Goal: Task Accomplishment & Management: Manage account settings

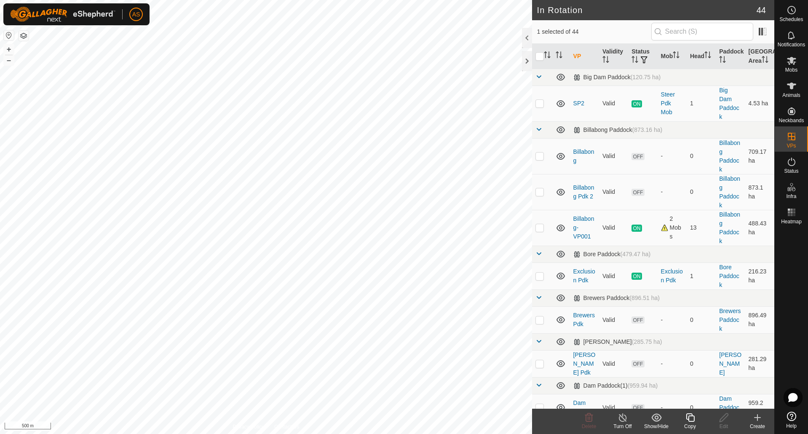
checkbox input "false"
checkbox input "true"
click at [721, 419] on icon at bounding box center [724, 417] width 8 height 8
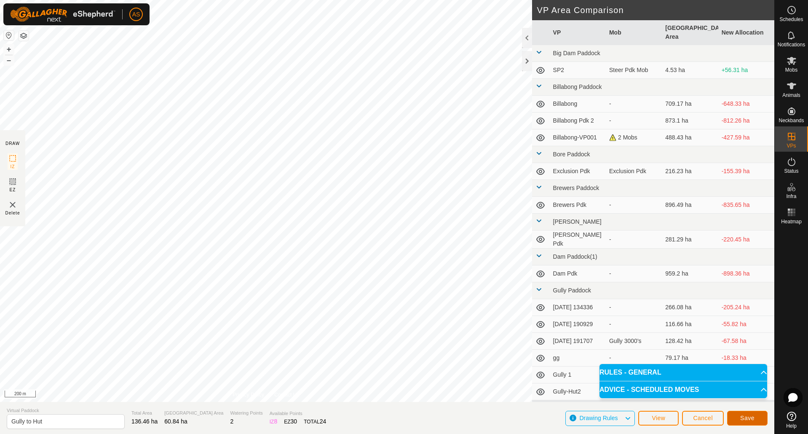
click at [745, 419] on span "Save" at bounding box center [747, 418] width 14 height 7
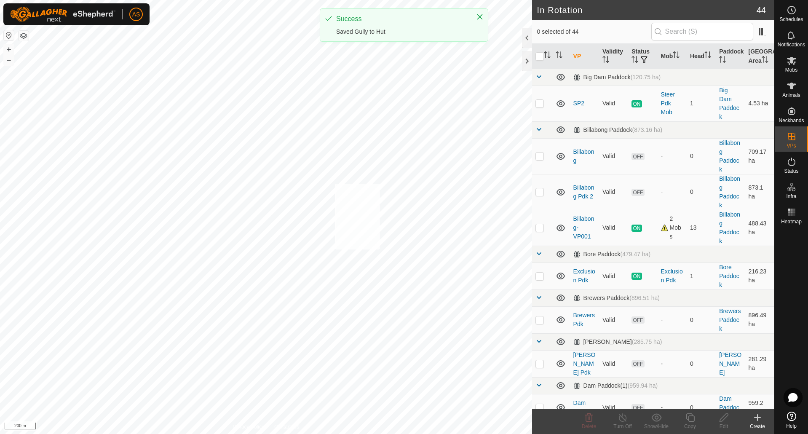
checkbox input "true"
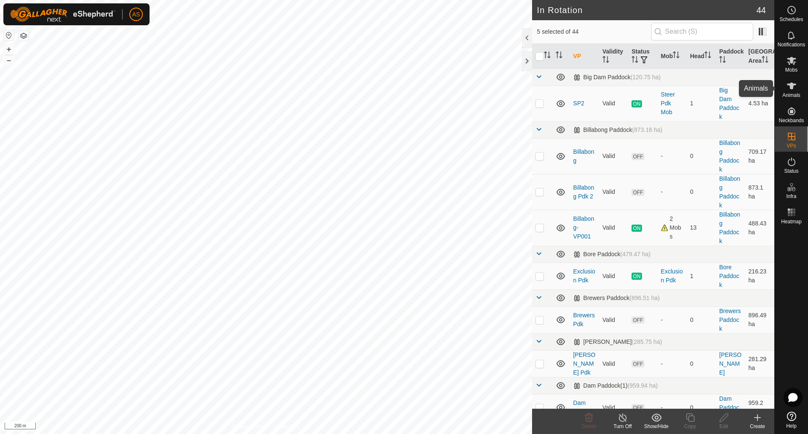
drag, startPoint x: 796, startPoint y: 90, endPoint x: 792, endPoint y: 90, distance: 4.6
click at [796, 90] on icon at bounding box center [791, 86] width 10 height 10
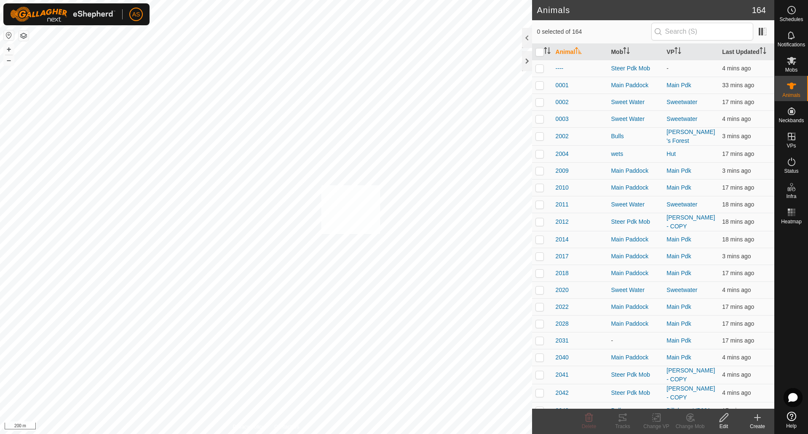
checkbox input "true"
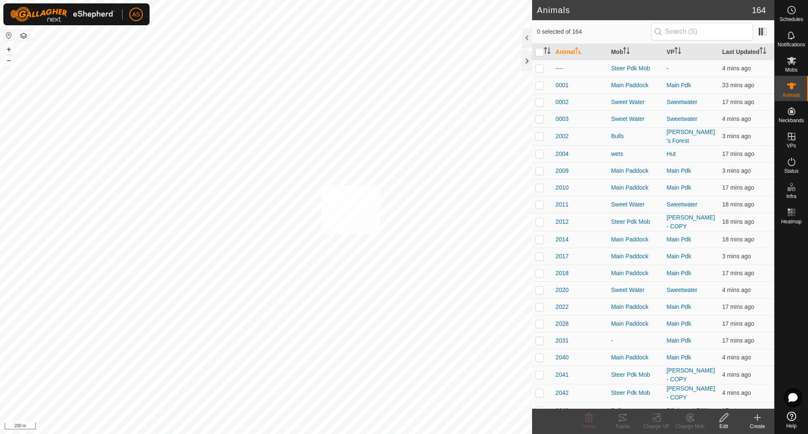
checkbox input "true"
click at [659, 418] on icon at bounding box center [656, 417] width 11 height 10
click at [663, 380] on link "Choose VP..." at bounding box center [681, 381] width 83 height 17
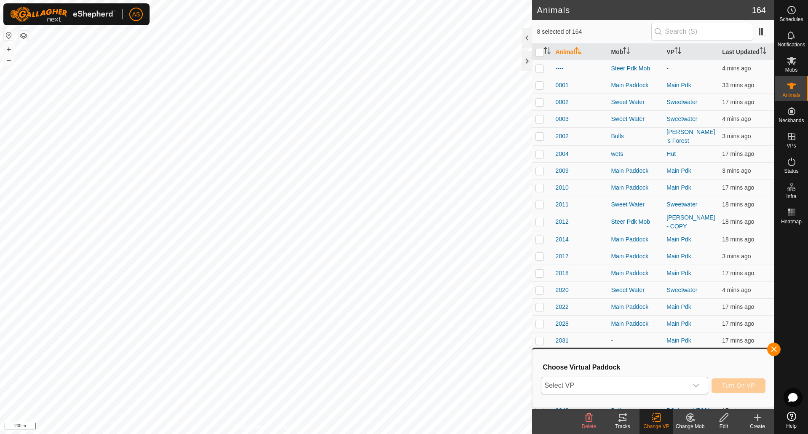
click at [617, 381] on span "Select VP" at bounding box center [614, 385] width 146 height 17
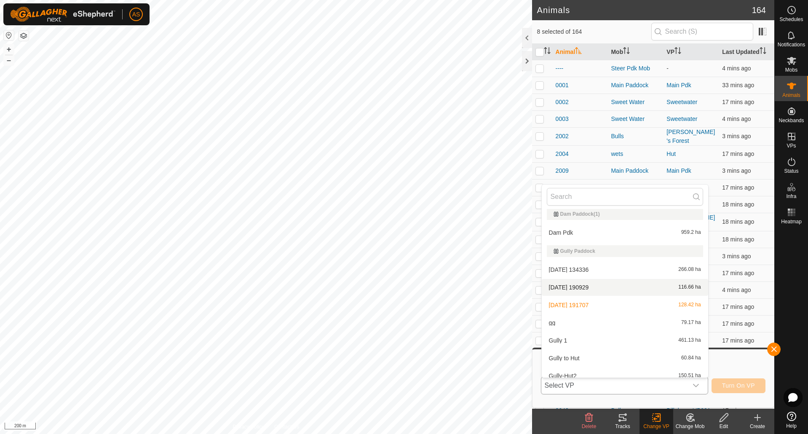
scroll to position [267, 0]
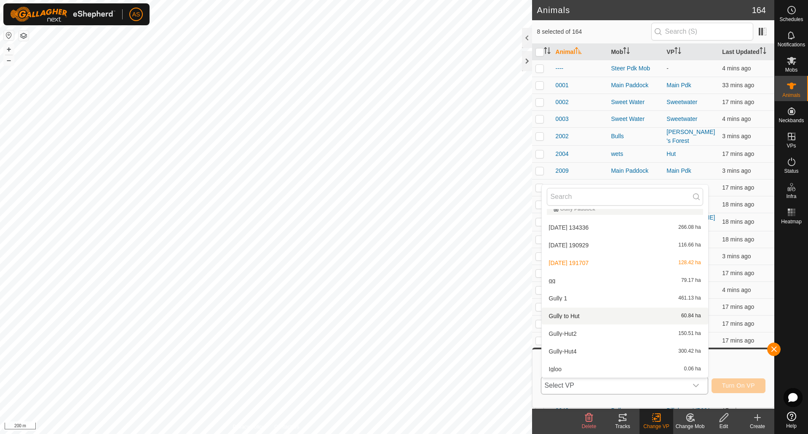
click at [572, 317] on li "Gully to Hut 60.84 ha" at bounding box center [625, 316] width 166 height 17
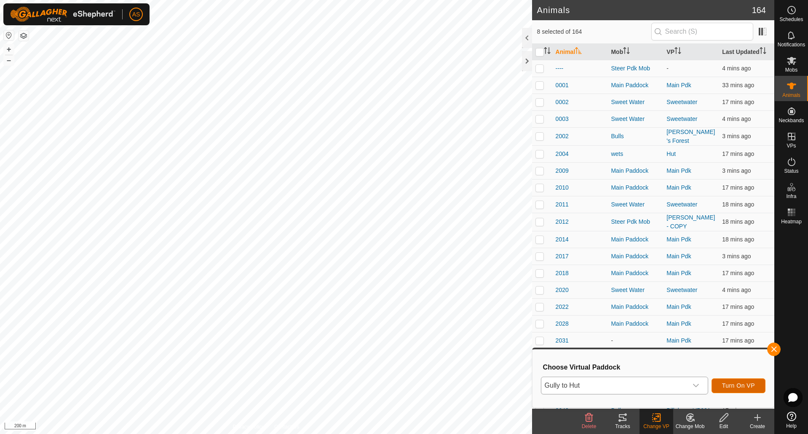
click at [734, 388] on span "Turn On VP" at bounding box center [738, 385] width 33 height 7
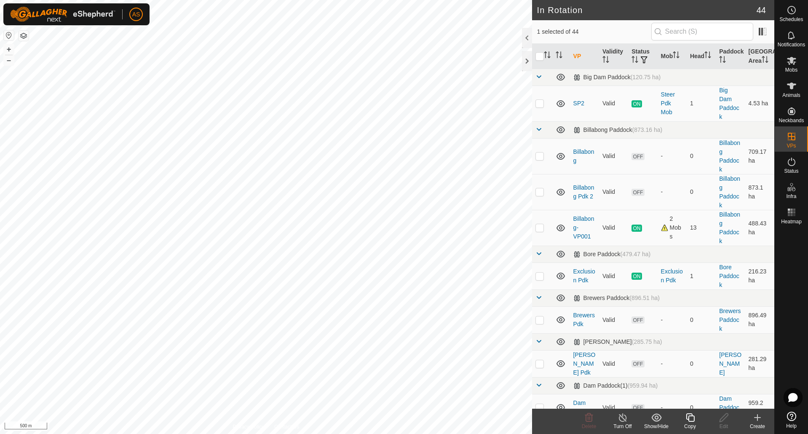
click at [690, 420] on icon at bounding box center [690, 417] width 11 height 10
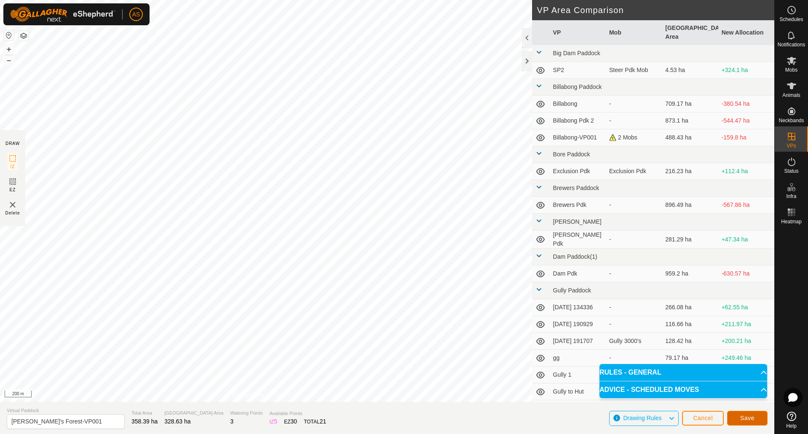
click at [754, 417] on span "Save" at bounding box center [747, 418] width 14 height 7
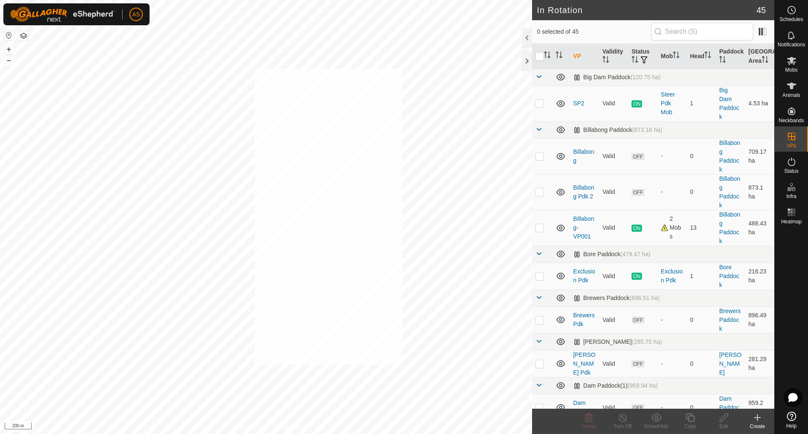
checkbox input "true"
click at [796, 91] on es-animals-svg-icon at bounding box center [791, 85] width 15 height 13
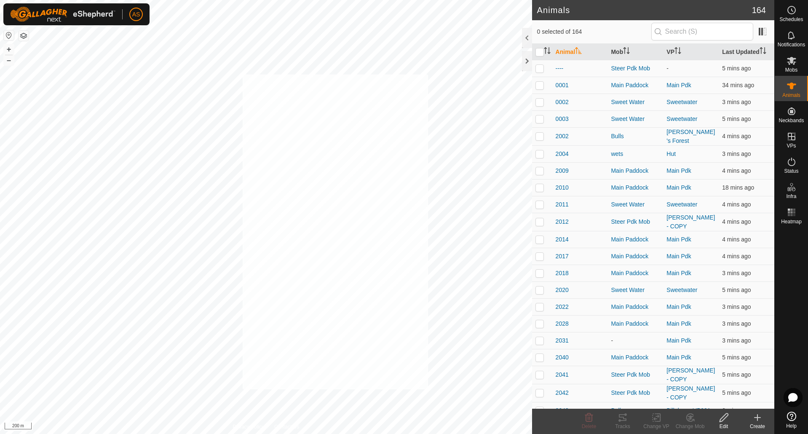
checkbox input "true"
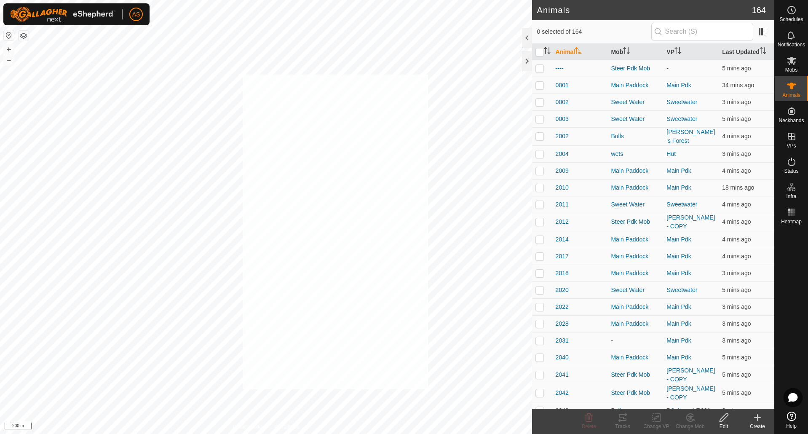
checkbox input "true"
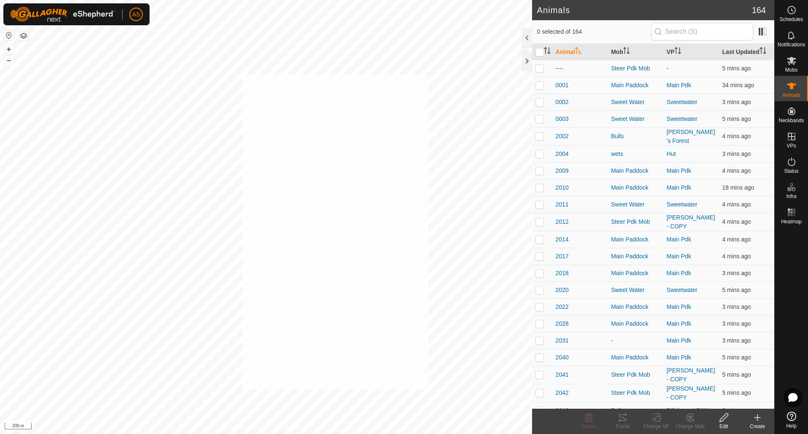
checkbox input "true"
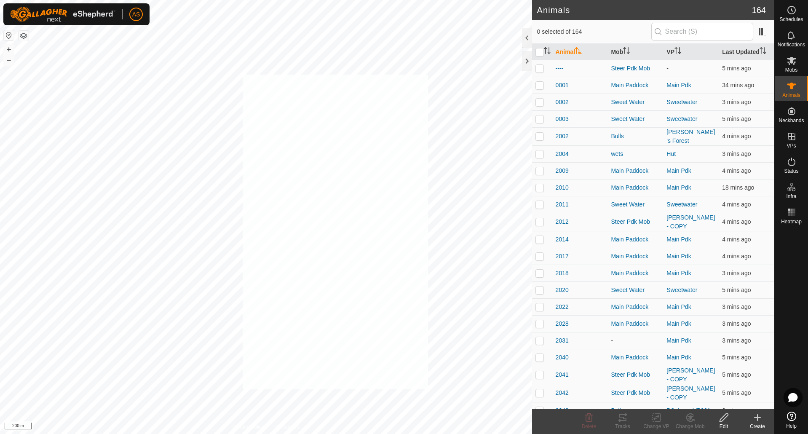
checkbox input "true"
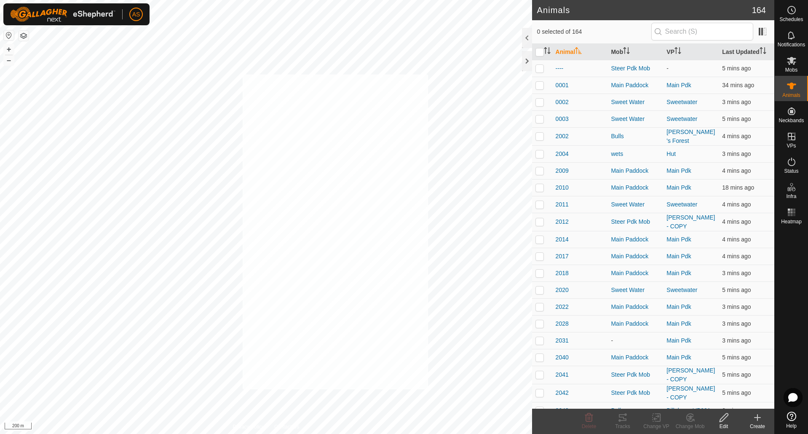
checkbox input "true"
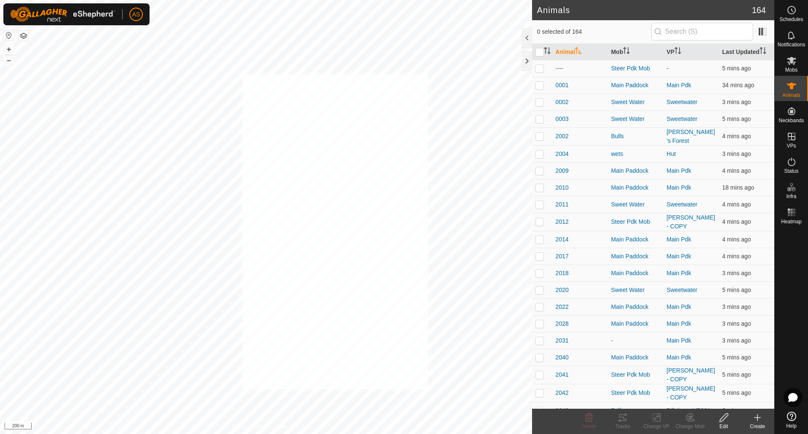
checkbox input "true"
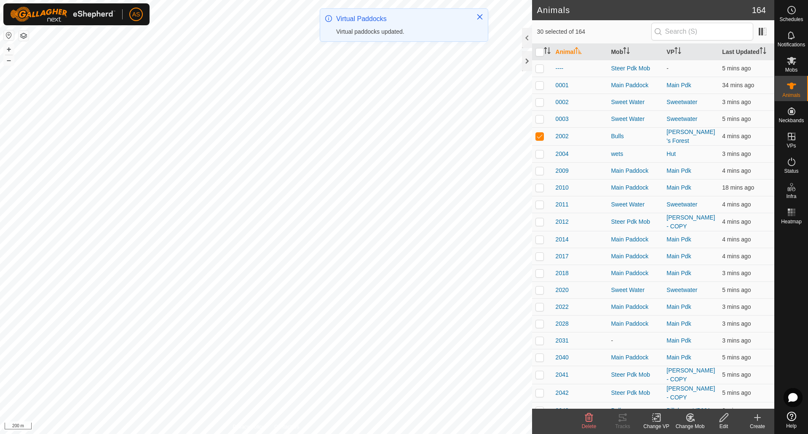
click at [658, 415] on icon at bounding box center [656, 417] width 6 height 5
click at [671, 387] on link "Choose VP..." at bounding box center [681, 381] width 83 height 17
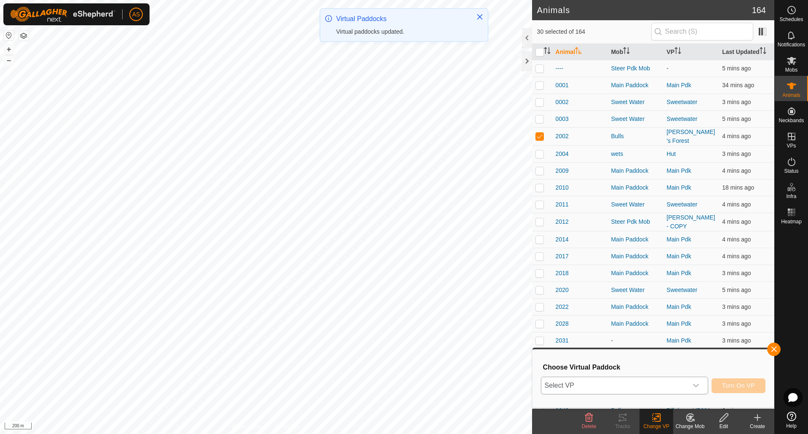
click at [647, 388] on span "Select VP" at bounding box center [614, 385] width 146 height 17
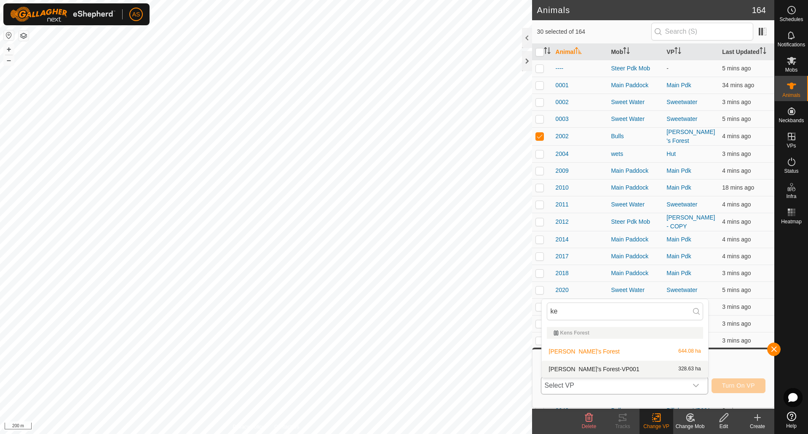
type input "ke"
click at [588, 368] on li "[PERSON_NAME]'s Forest-VP001 328.63 ha" at bounding box center [625, 369] width 166 height 17
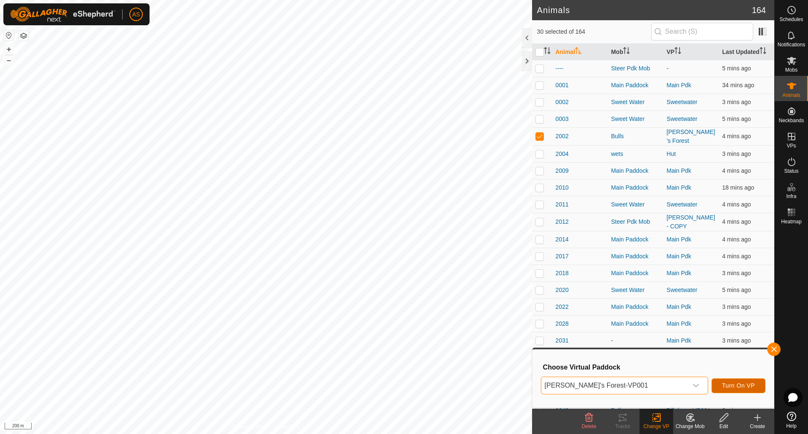
click at [733, 385] on span "Turn On VP" at bounding box center [738, 385] width 33 height 7
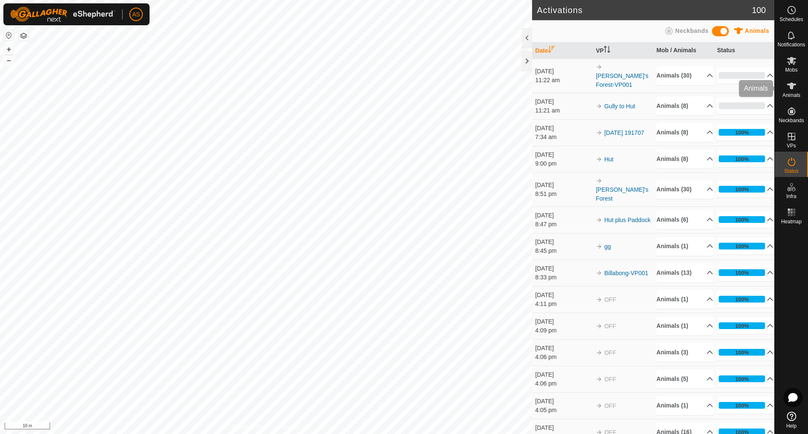
click at [800, 90] on div "Animals" at bounding box center [791, 88] width 33 height 25
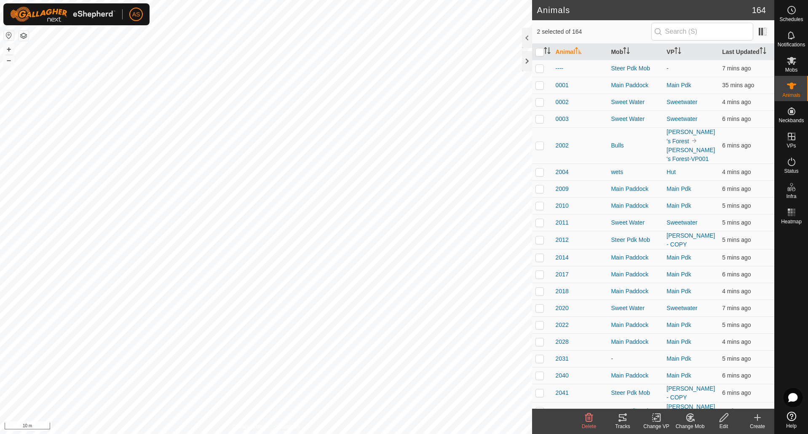
checkbox input "true"
click at [621, 420] on icon at bounding box center [623, 417] width 8 height 7
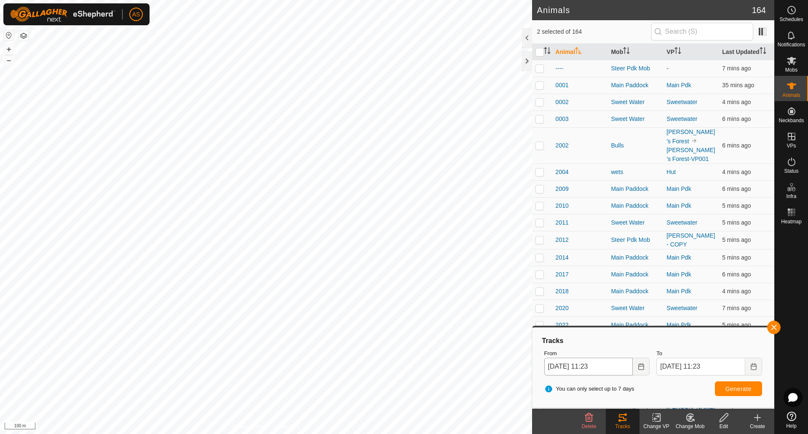
click at [603, 368] on body "AS Schedules Notifications Mobs Animals Neckbands VPs Status Infra Heatmap Help…" at bounding box center [404, 217] width 808 height 434
checkbox input "false"
click at [773, 324] on button "button" at bounding box center [773, 327] width 13 height 13
